Goal: Task Accomplishment & Management: Use online tool/utility

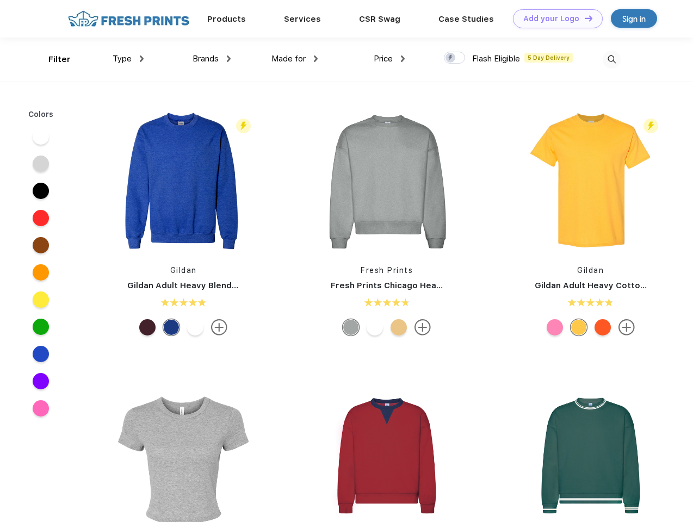
click at [554, 19] on link "Add your Logo Design Tool" at bounding box center [558, 18] width 90 height 19
click at [0, 0] on div "Design Tool" at bounding box center [0, 0] width 0 height 0
click at [584, 18] on link "Add your Logo Design Tool" at bounding box center [558, 18] width 90 height 19
click at [52, 59] on div "Filter" at bounding box center [59, 59] width 22 height 13
click at [128, 59] on span "Type" at bounding box center [122, 59] width 19 height 10
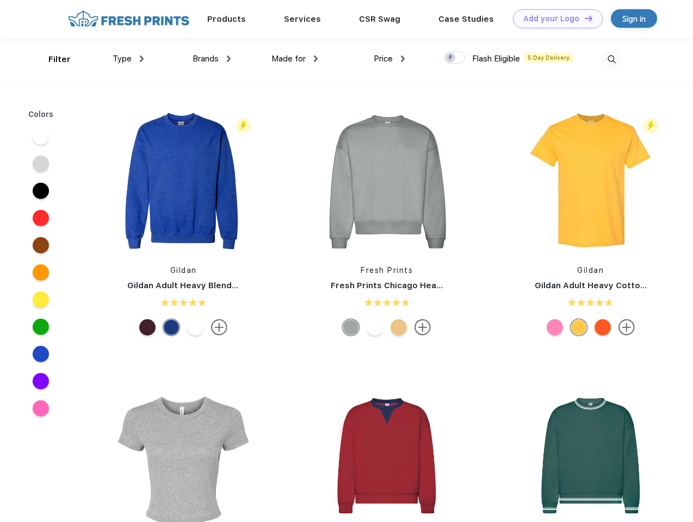
click at [212, 59] on span "Brands" at bounding box center [206, 59] width 26 height 10
click at [295, 59] on span "Made for" at bounding box center [289, 59] width 34 height 10
click at [390, 59] on span "Price" at bounding box center [383, 59] width 19 height 10
click at [455, 58] on div at bounding box center [454, 58] width 21 height 12
click at [451, 58] on input "checkbox" at bounding box center [447, 54] width 7 height 7
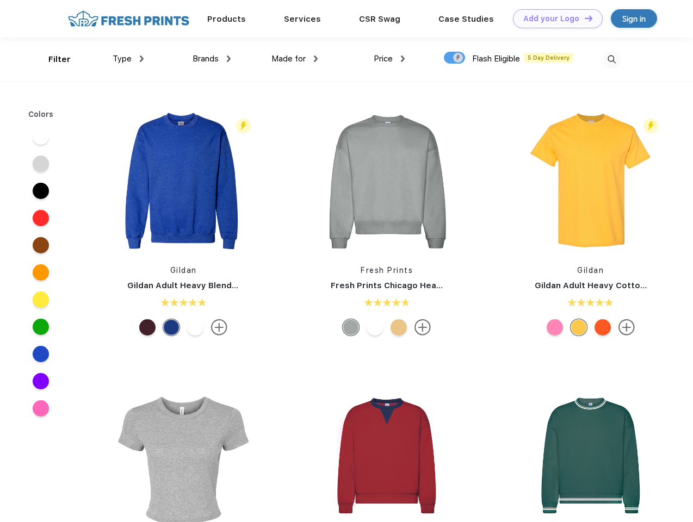
checkbox input "true"
